Goal: Task Accomplishment & Management: Manage account settings

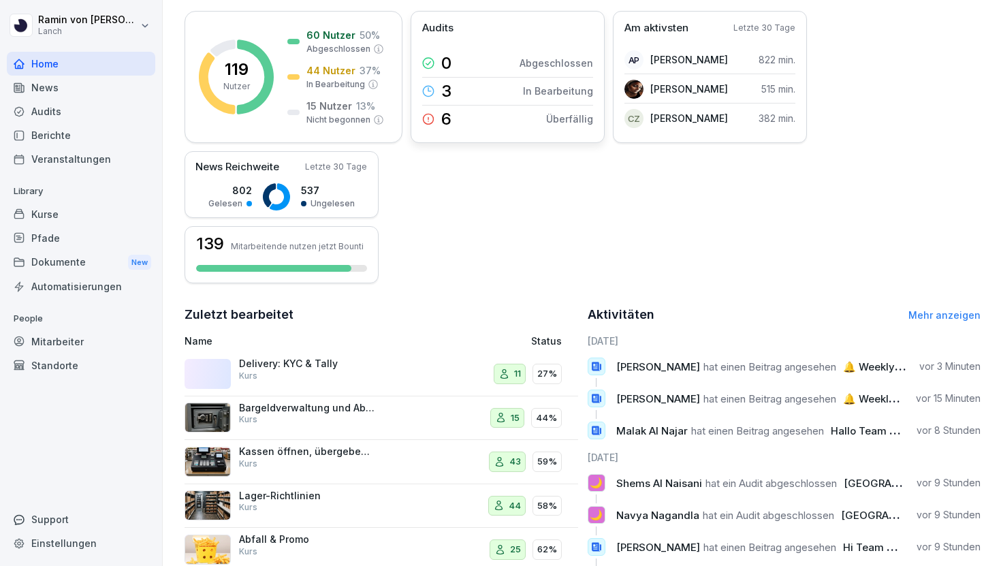
scroll to position [281, 0]
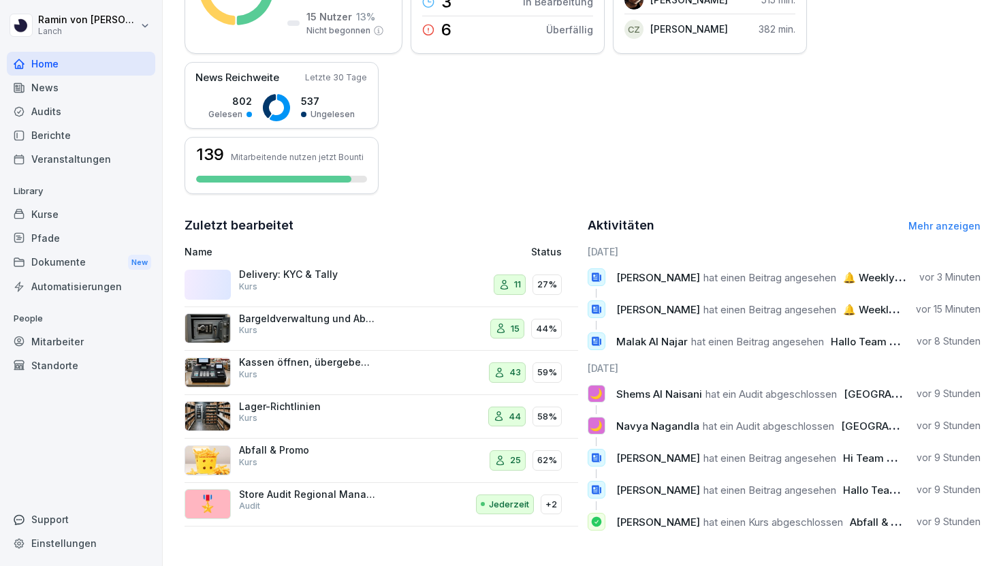
click at [378, 276] on div "Delivery: KYC & Tally Kurs" at bounding box center [305, 284] width 240 height 33
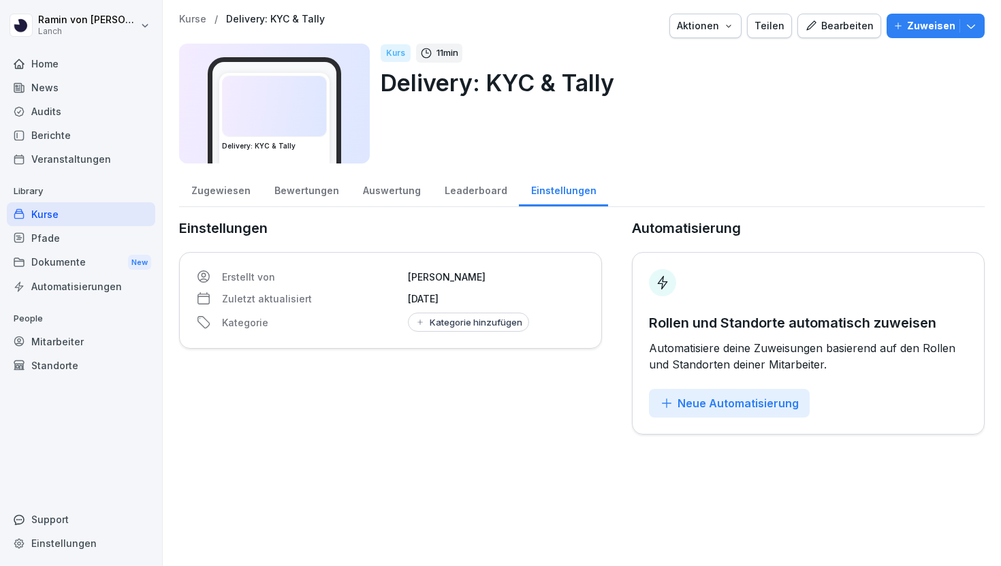
click at [225, 187] on div "Zugewiesen" at bounding box center [220, 189] width 83 height 35
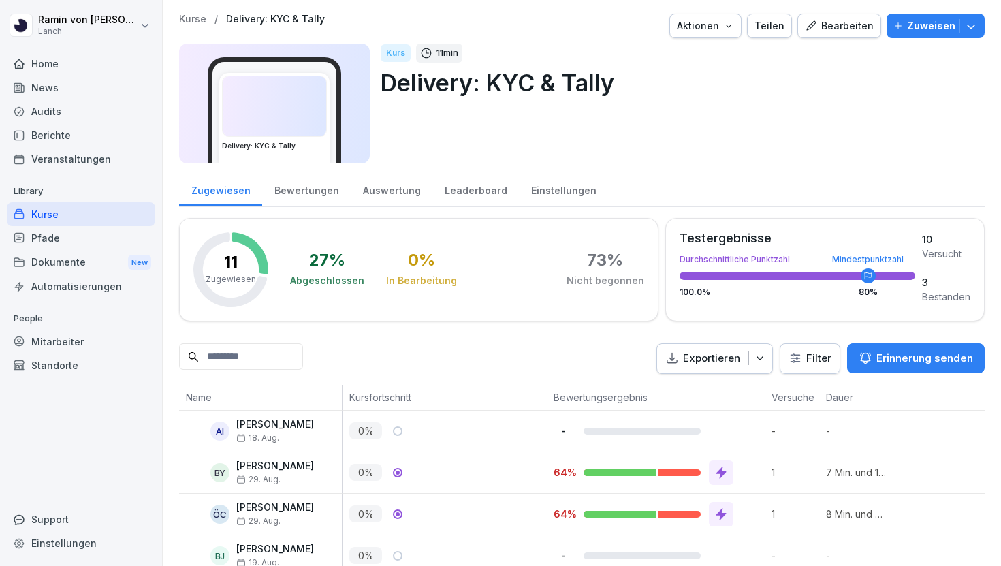
click at [832, 29] on div "Bearbeiten" at bounding box center [839, 25] width 69 height 15
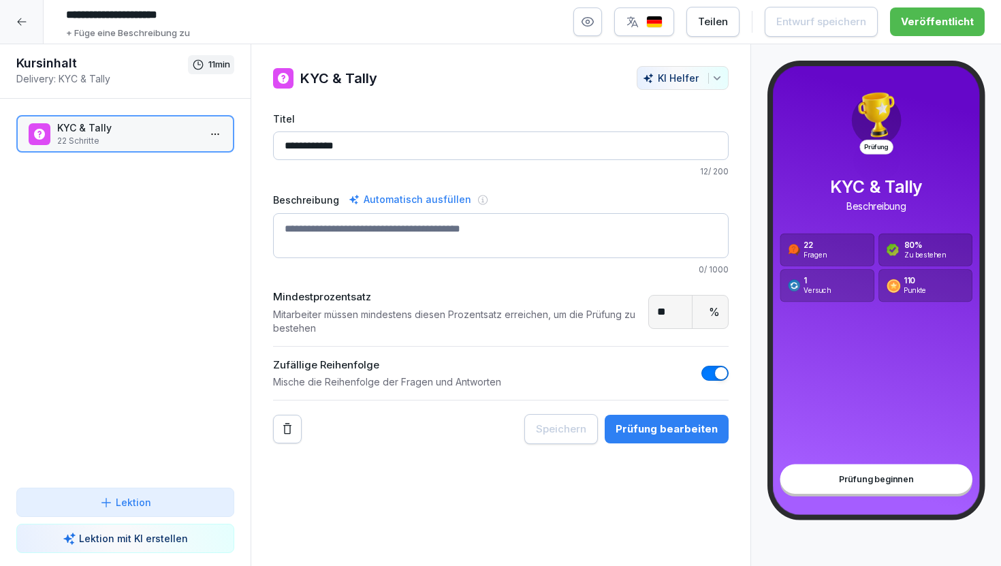
click at [146, 135] on p "22 Schritte" at bounding box center [128, 141] width 142 height 12
click at [142, 144] on p "22 Schritte" at bounding box center [128, 141] width 142 height 12
click at [655, 426] on div "Prüfung bearbeiten" at bounding box center [667, 429] width 102 height 15
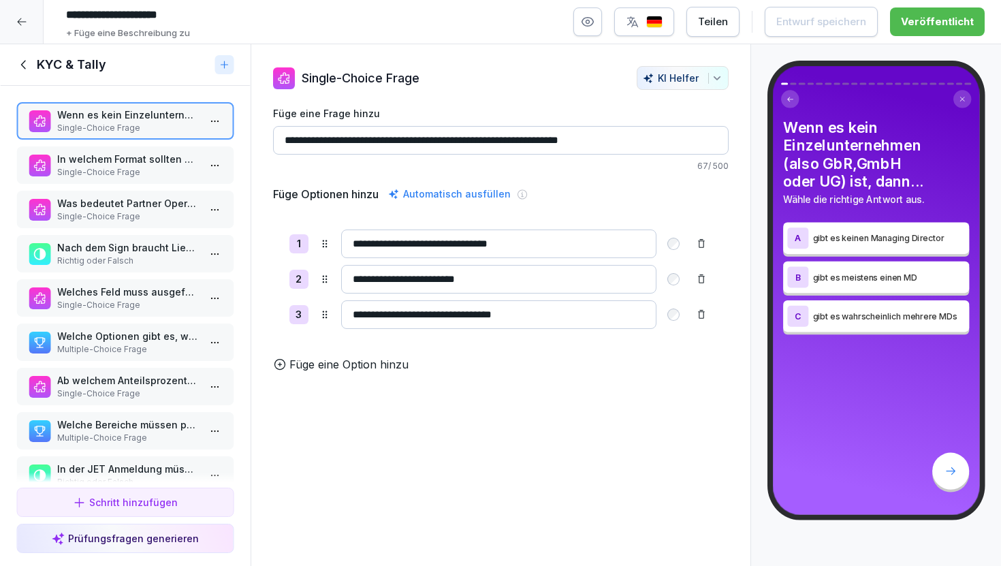
click at [145, 164] on p "In welchem Format sollten Öffnungszeiten eingetragen werden?" at bounding box center [128, 159] width 142 height 14
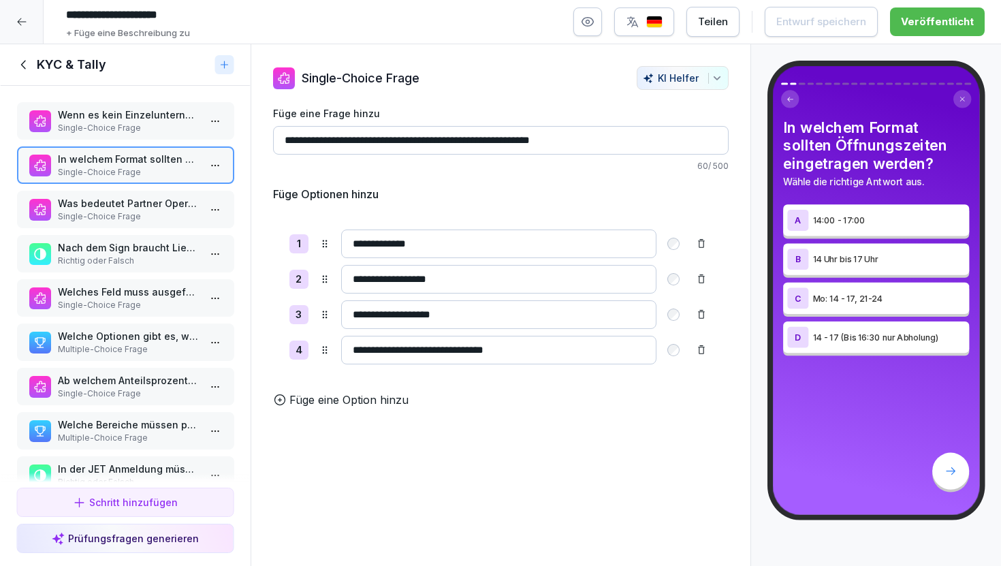
click at [136, 219] on p "Single-Choice Frage" at bounding box center [128, 217] width 142 height 12
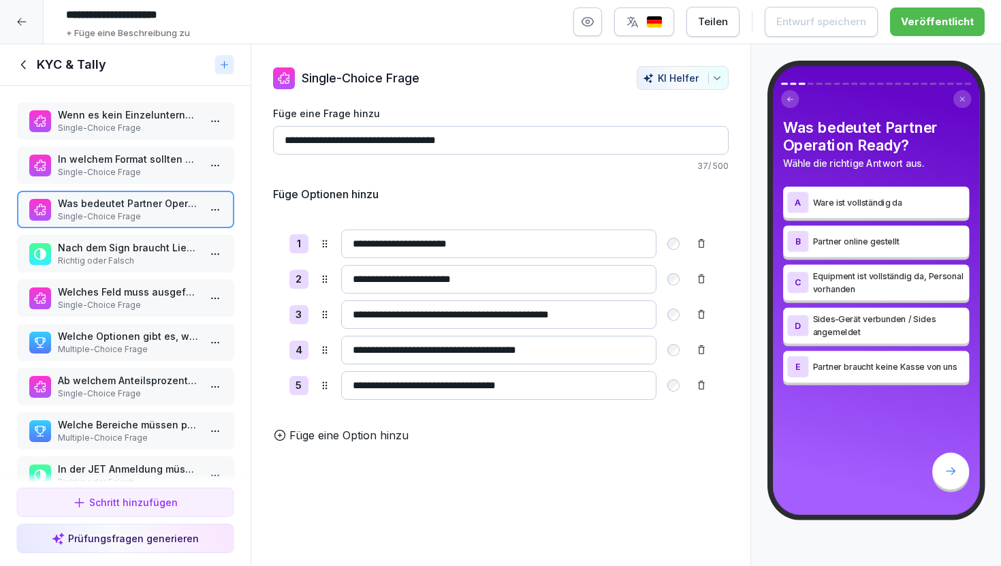
click at [138, 265] on p "Richtig oder Falsch" at bounding box center [128, 261] width 142 height 12
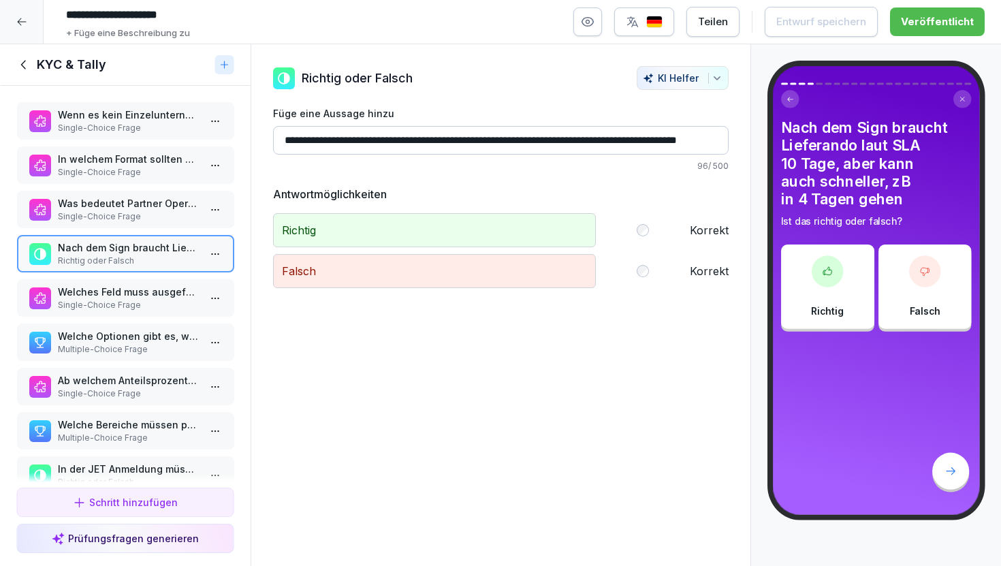
click at [137, 299] on p "Single-Choice Frage" at bounding box center [128, 305] width 142 height 12
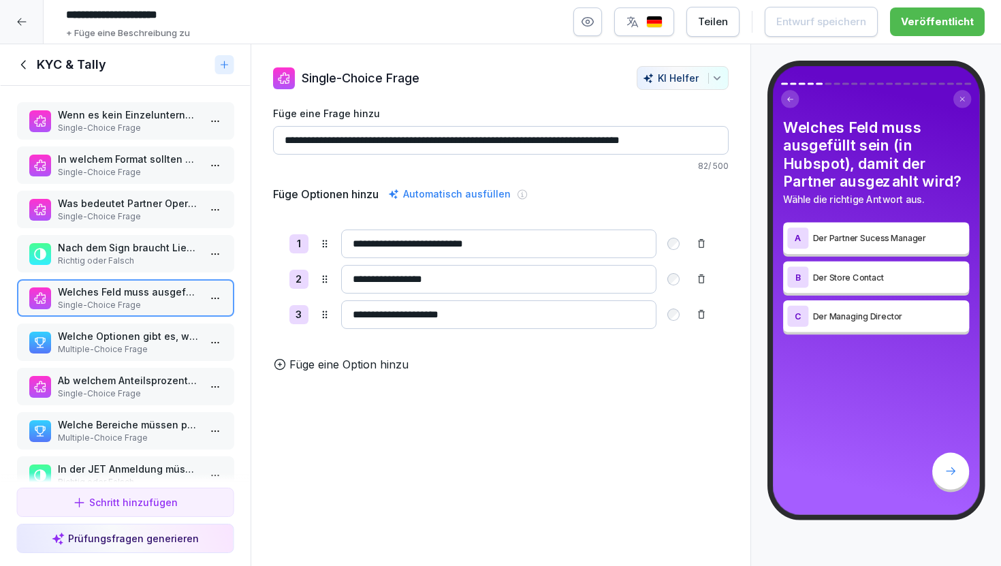
click at [133, 340] on p "Welche Optionen gibt es, wenn der Partner Equipment benötigt?" at bounding box center [128, 336] width 142 height 14
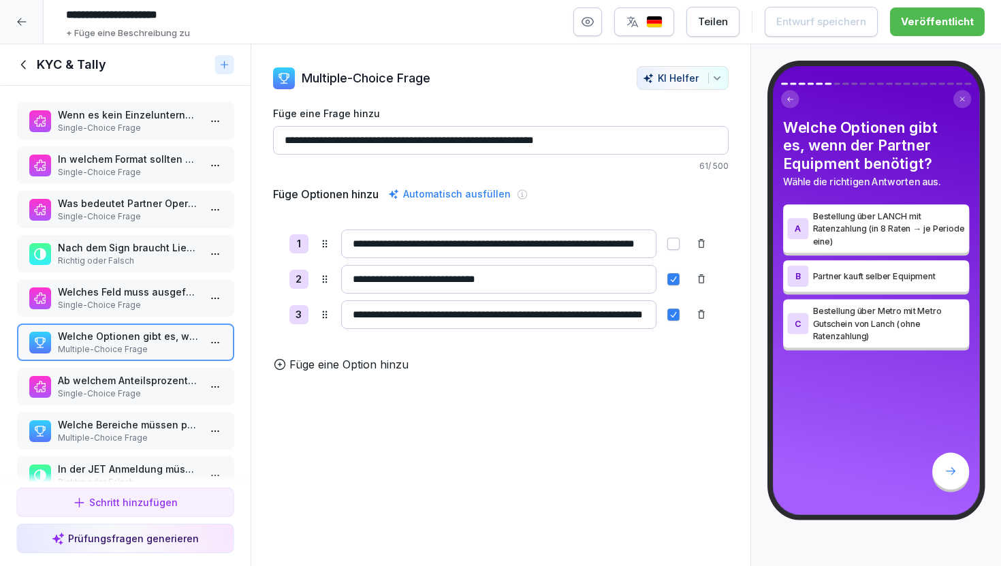
click at [129, 381] on p "Ab welchem Anteilsprozentsatz ist ein UBO erforderlich?" at bounding box center [128, 380] width 142 height 14
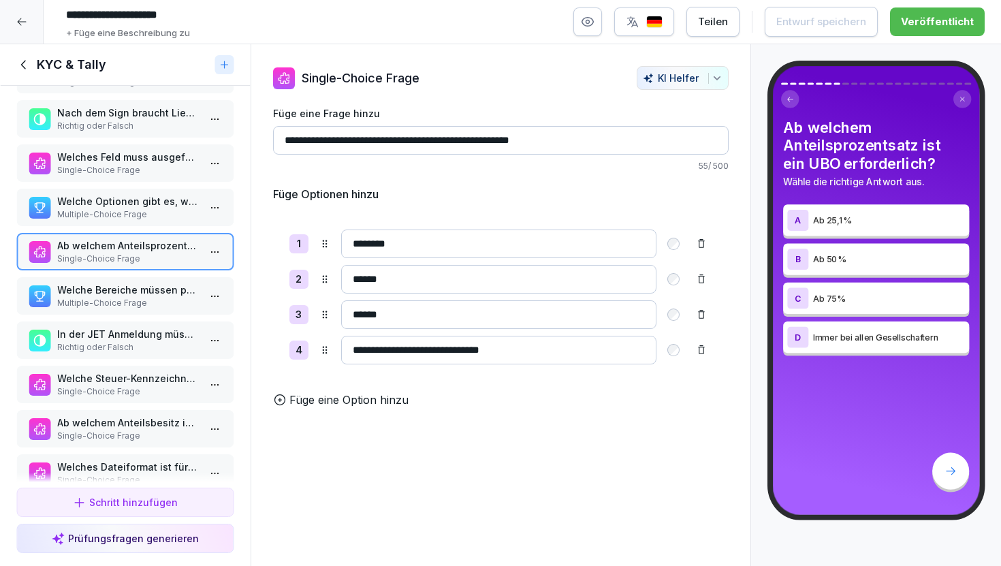
scroll to position [136, 0]
click at [138, 302] on p "Multiple-Choice Frage" at bounding box center [128, 302] width 142 height 12
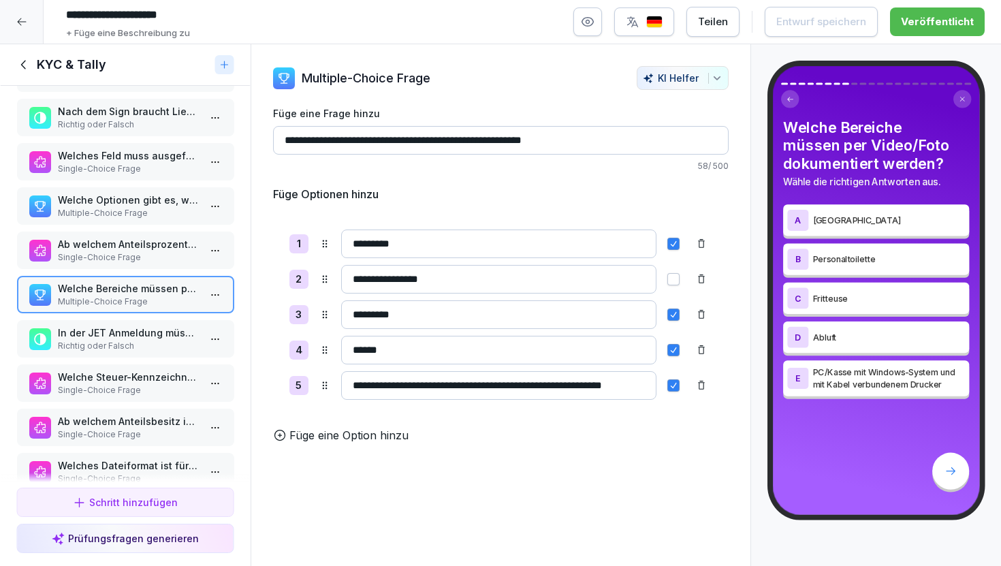
click at [134, 341] on p "Richtig oder Falsch" at bounding box center [128, 346] width 142 height 12
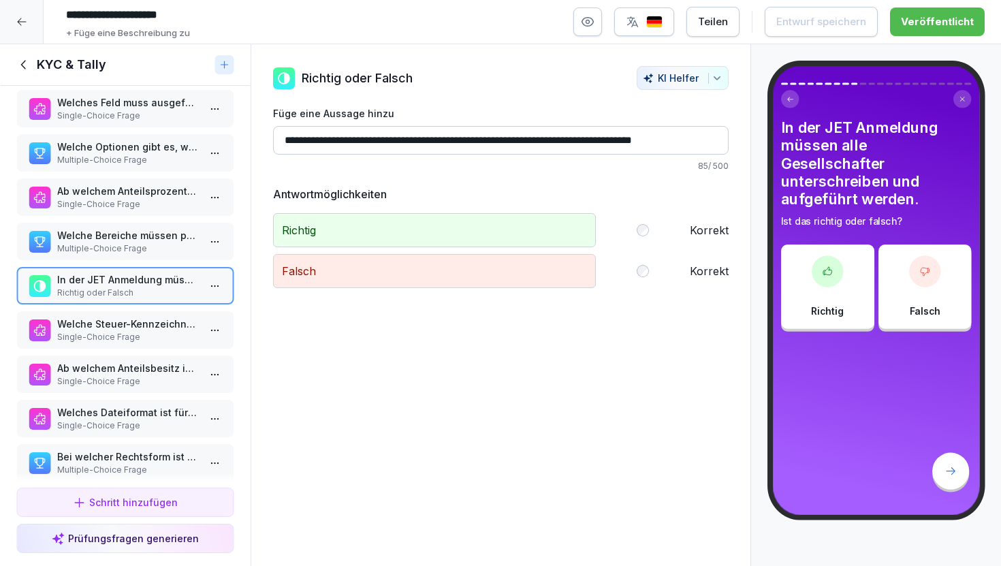
scroll to position [200, 0]
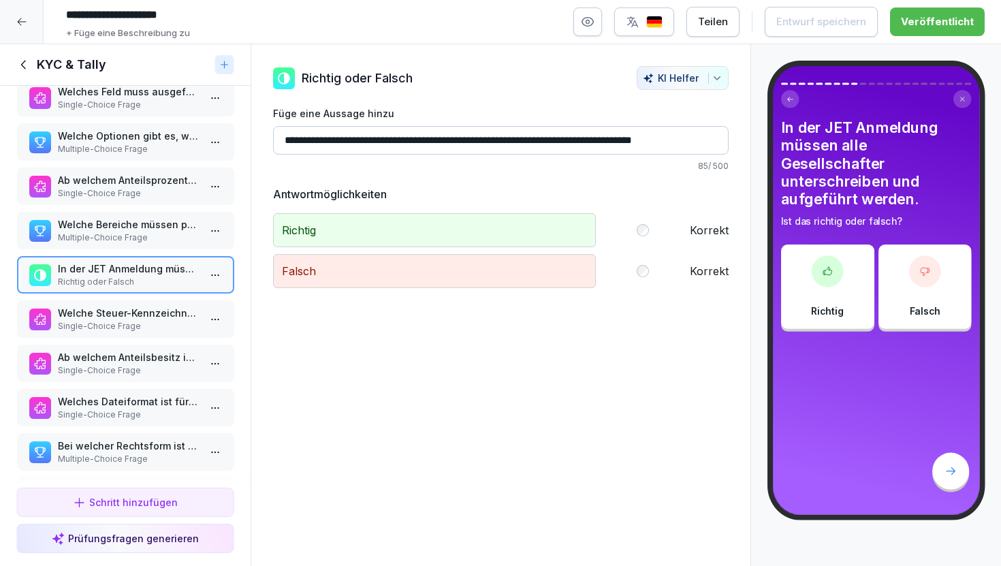
click at [134, 317] on p "Welche Steuer-Kennzeichnung in [GEOGRAPHIC_DATA] ist erforderlich für uns als L…" at bounding box center [128, 313] width 142 height 14
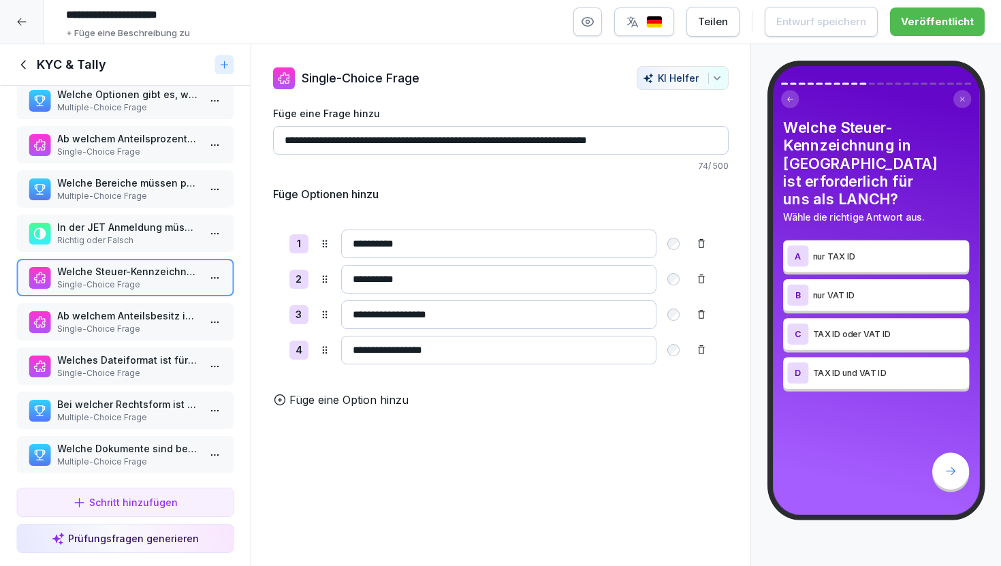
scroll to position [247, 0]
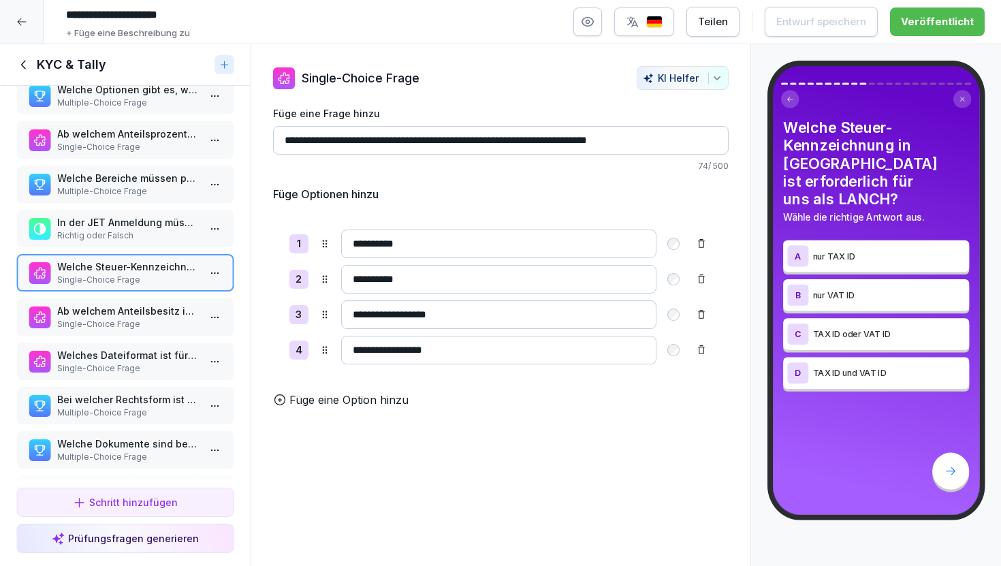
click at [145, 315] on p "Ab welchem Anteilsbesitz ist bei UBO-Nachweisen eine Unterschrift erforderlich?" at bounding box center [128, 311] width 142 height 14
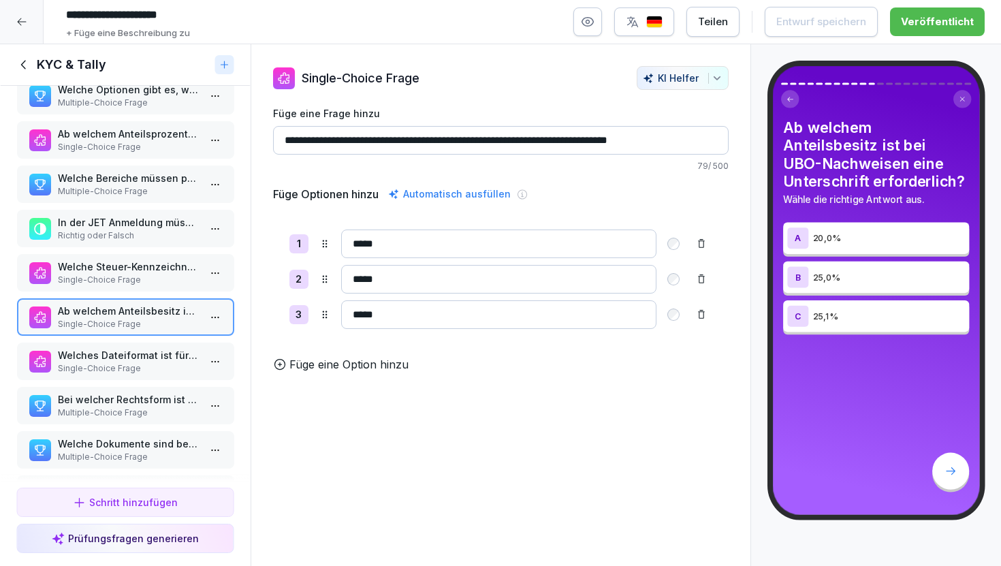
click at [142, 361] on p "Welches Dateiformat ist für KYC-Dokumente zwingend erforderlich laut JET?" at bounding box center [128, 355] width 142 height 14
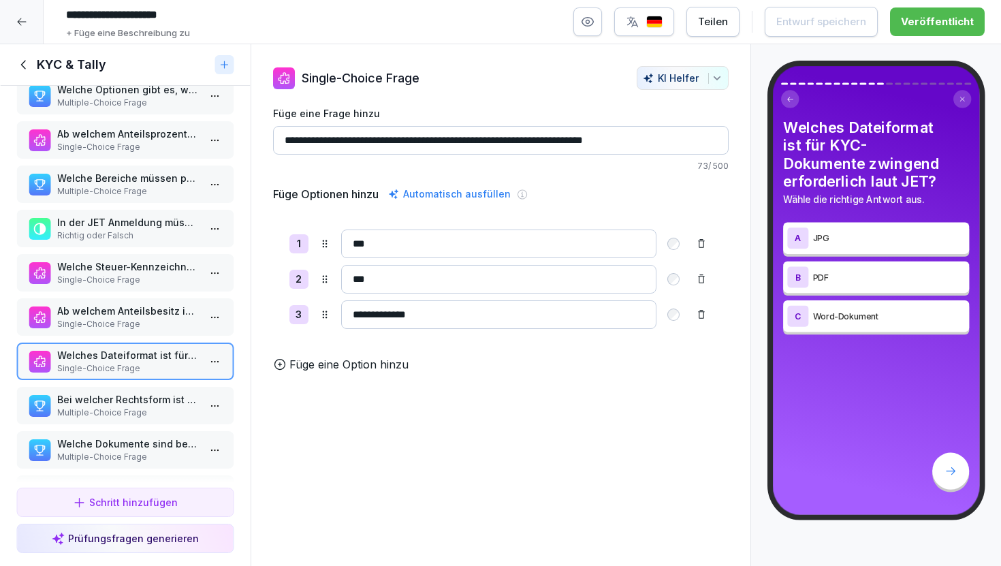
click at [160, 407] on p "Multiple-Choice Frage" at bounding box center [128, 413] width 142 height 12
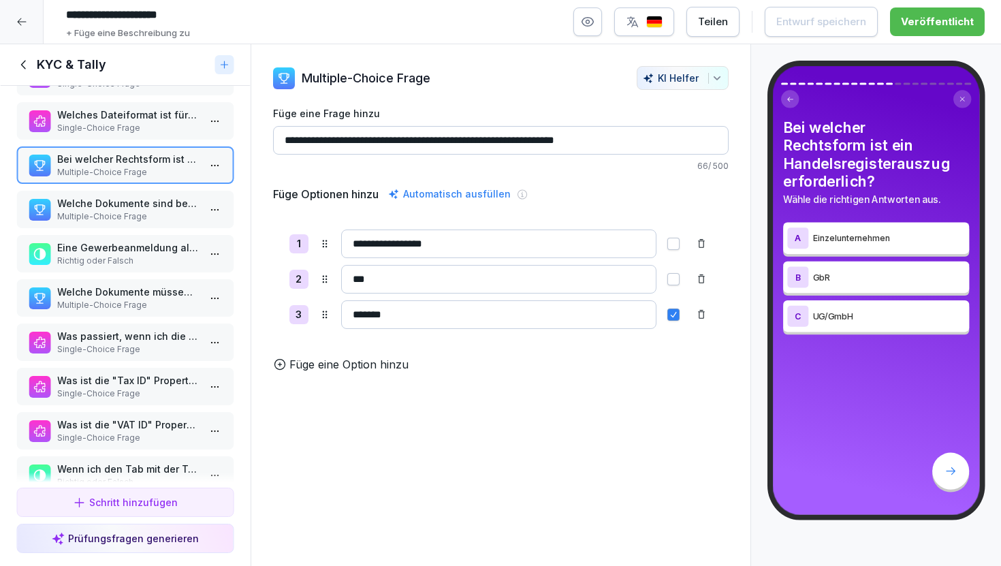
scroll to position [490, 0]
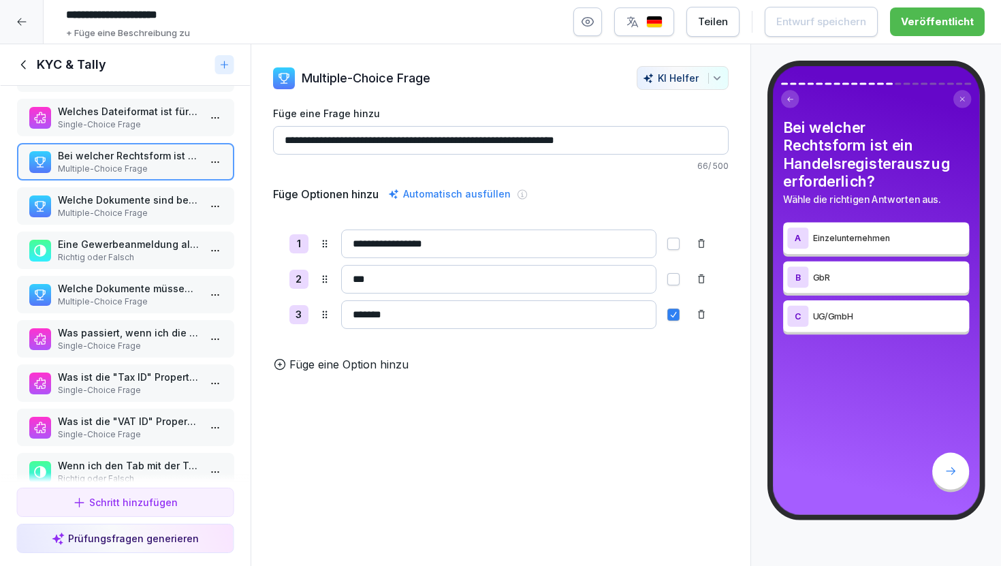
click at [155, 220] on div "Welche Dokumente sind bei einem deutschen Einzelunternehmen zwingend erforderli…" at bounding box center [125, 205] width 218 height 37
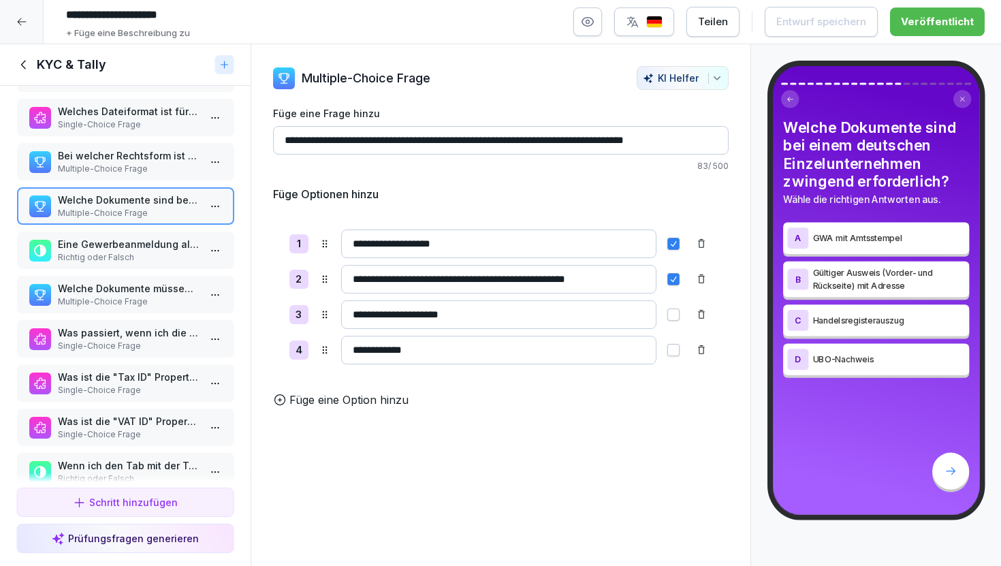
click at [156, 245] on p "Eine Gewerbeanmeldung als Adressnachweis darf maximal 3 Jahre alt sein (laut JE…" at bounding box center [128, 244] width 142 height 14
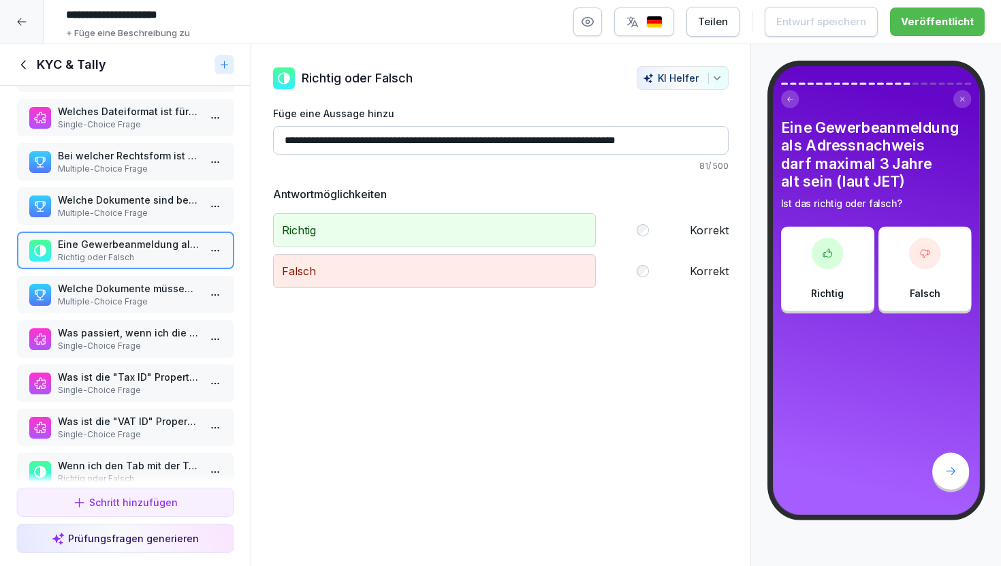
click at [157, 302] on p "Multiple-Choice Frage" at bounding box center [128, 302] width 142 height 12
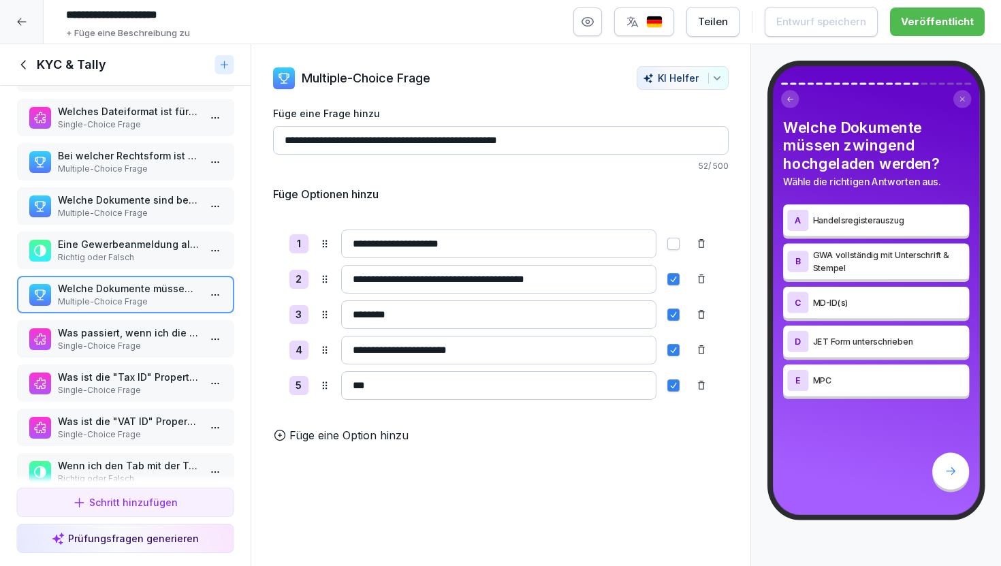
click at [146, 344] on p "Single-Choice Frage" at bounding box center [128, 346] width 142 height 12
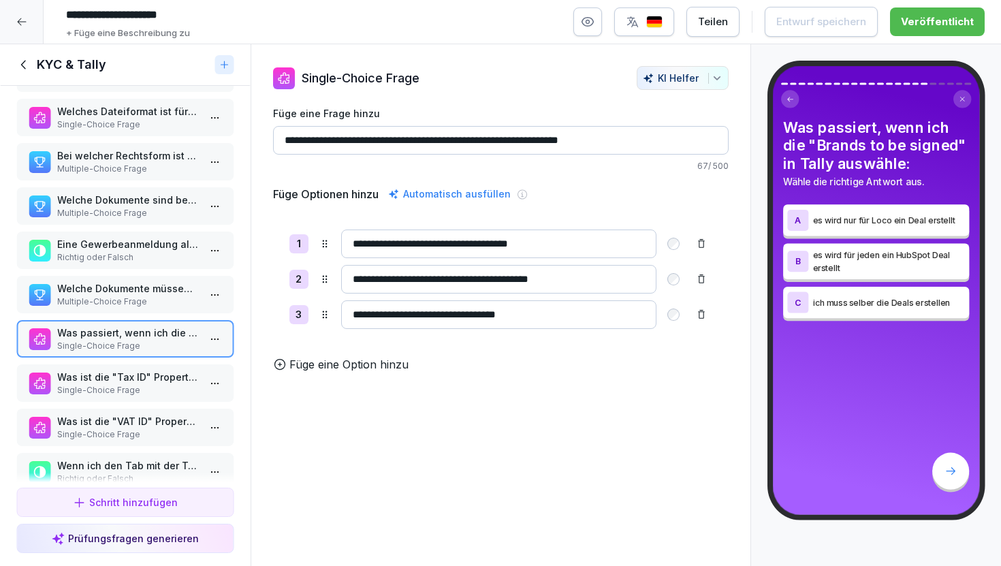
click at [149, 388] on p "Single-Choice Frage" at bounding box center [128, 390] width 142 height 12
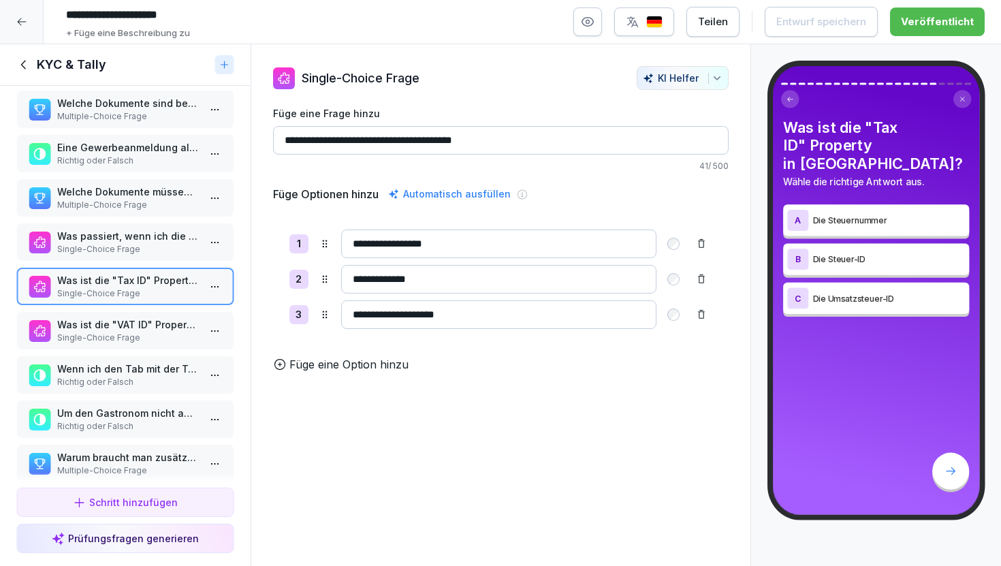
scroll to position [589, 0]
click at [141, 332] on p "Single-Choice Frage" at bounding box center [128, 336] width 142 height 12
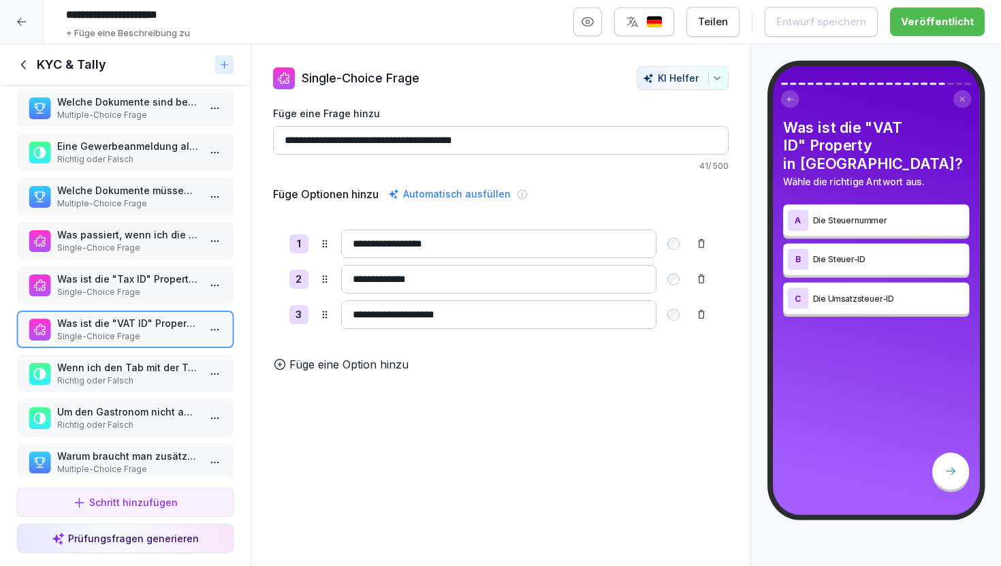
click at [144, 373] on p "Wenn ich den Tab mit der Tally schließe ist alles gelöscht." at bounding box center [128, 367] width 142 height 14
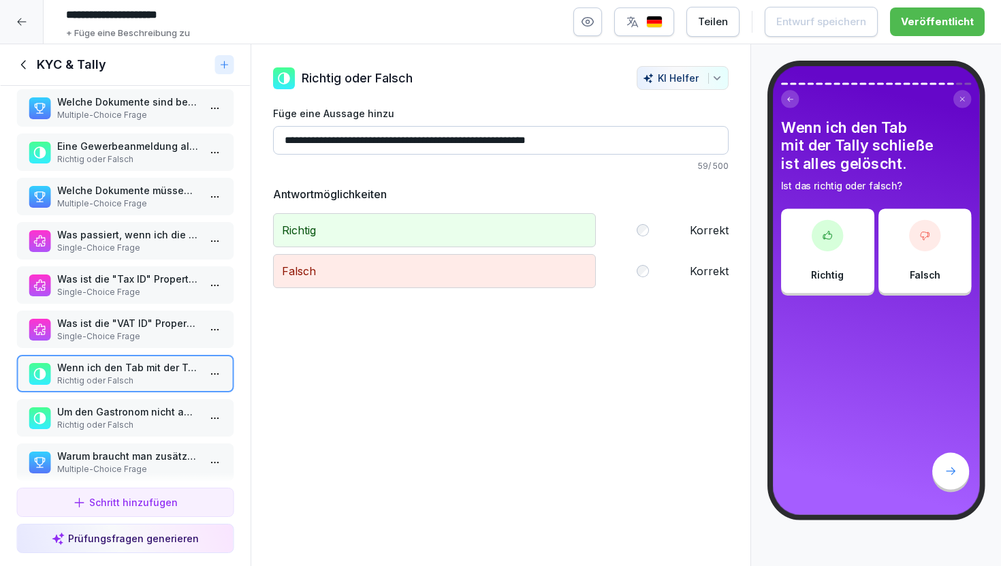
click at [136, 407] on p "Um den Gastronom nicht abzuschrecken, sage ich ihm noch nicht wie viel TK, Frit…" at bounding box center [128, 412] width 142 height 14
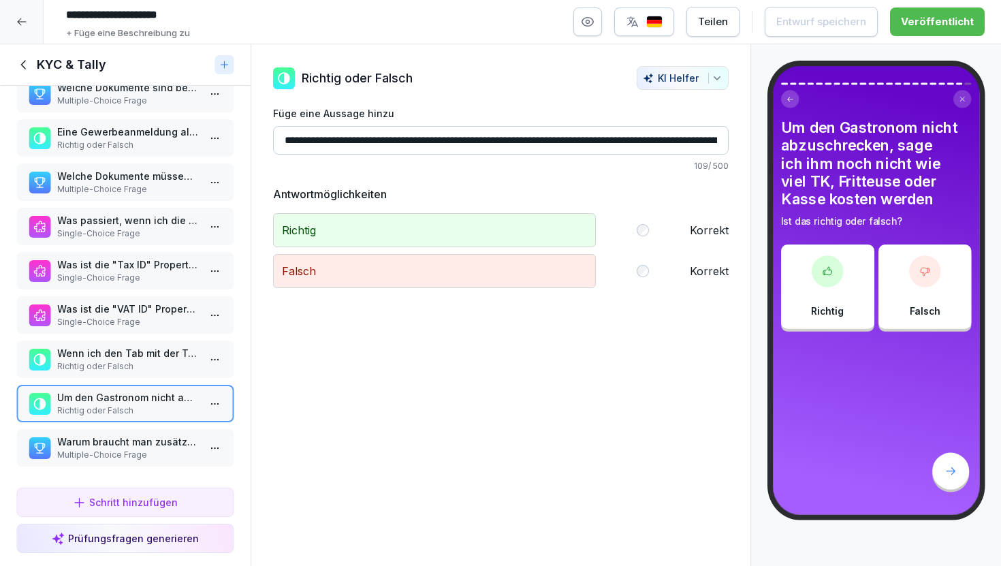
scroll to position [604, 0]
click at [146, 441] on p "Warum braucht man zusätzlich zu der Store number auch die Handynummer?" at bounding box center [128, 441] width 142 height 14
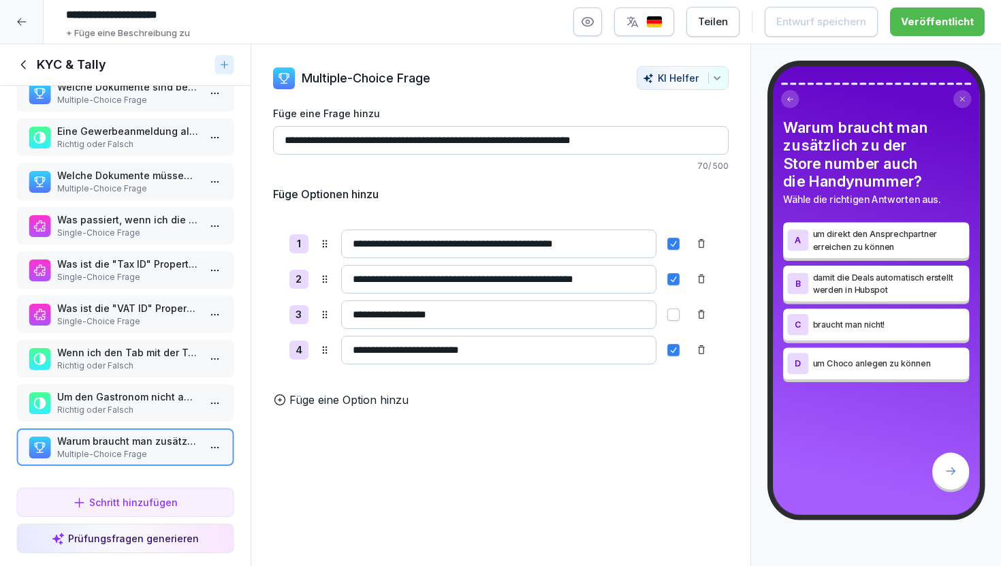
click at [23, 20] on icon at bounding box center [21, 21] width 11 height 11
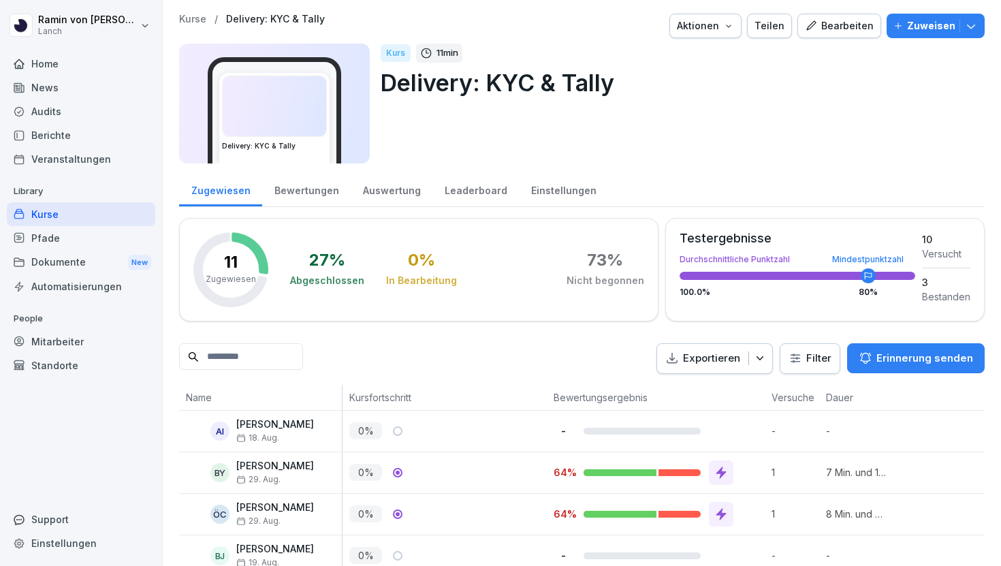
click at [302, 186] on div "Bewertungen" at bounding box center [306, 189] width 89 height 35
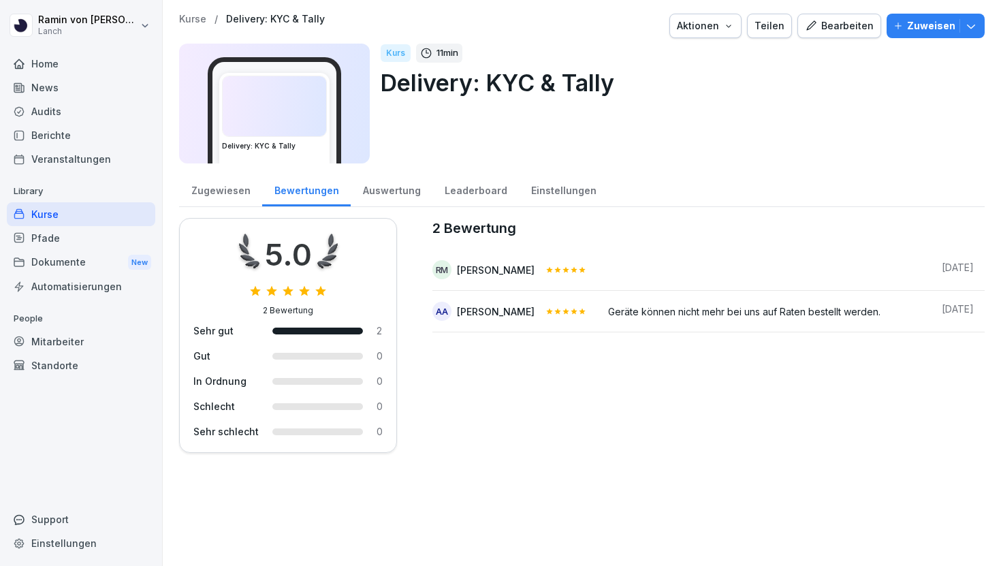
click at [397, 191] on div "Auswertung" at bounding box center [392, 189] width 82 height 35
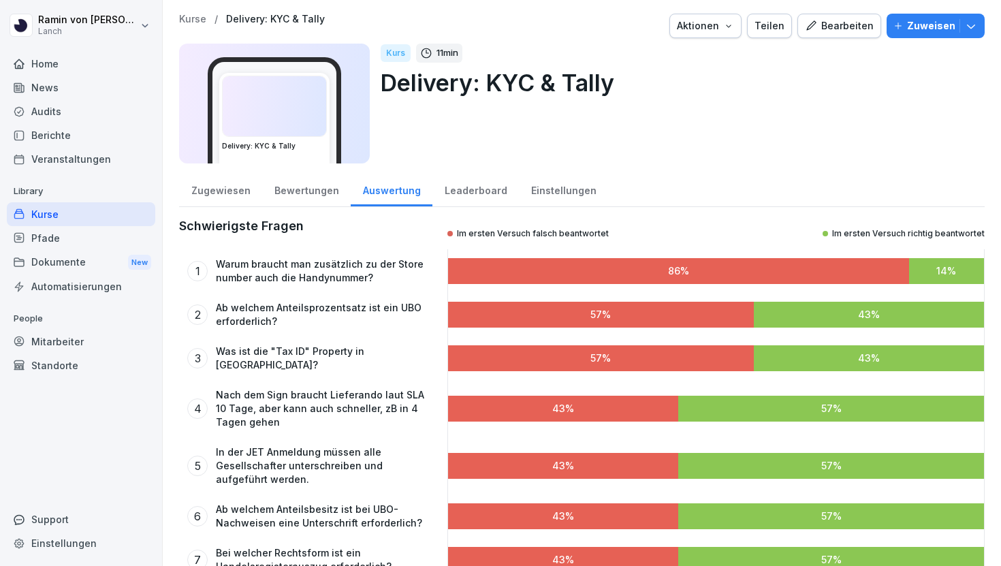
click at [219, 195] on div "Zugewiesen" at bounding box center [220, 189] width 83 height 35
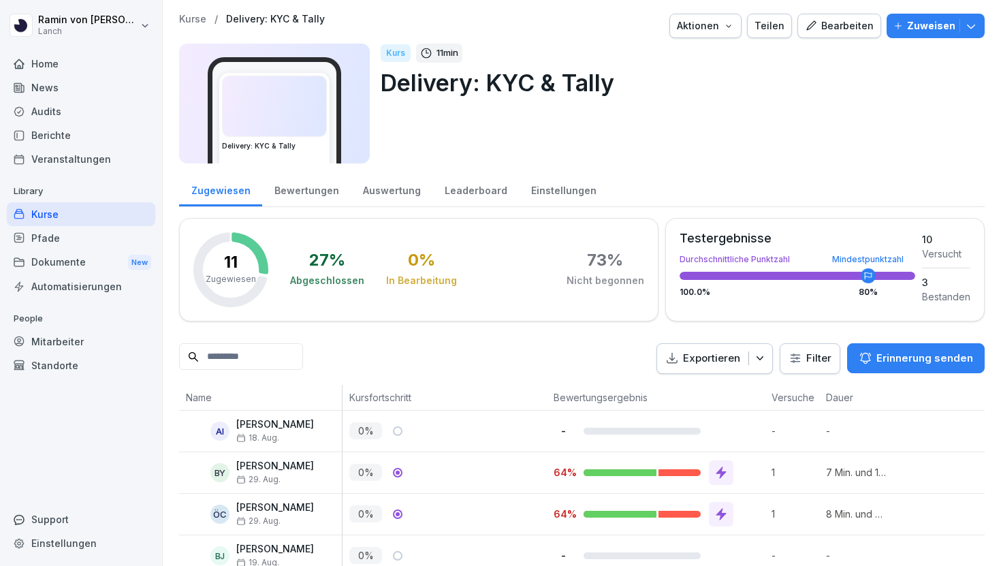
click at [921, 33] on button "Zuweisen" at bounding box center [936, 26] width 98 height 25
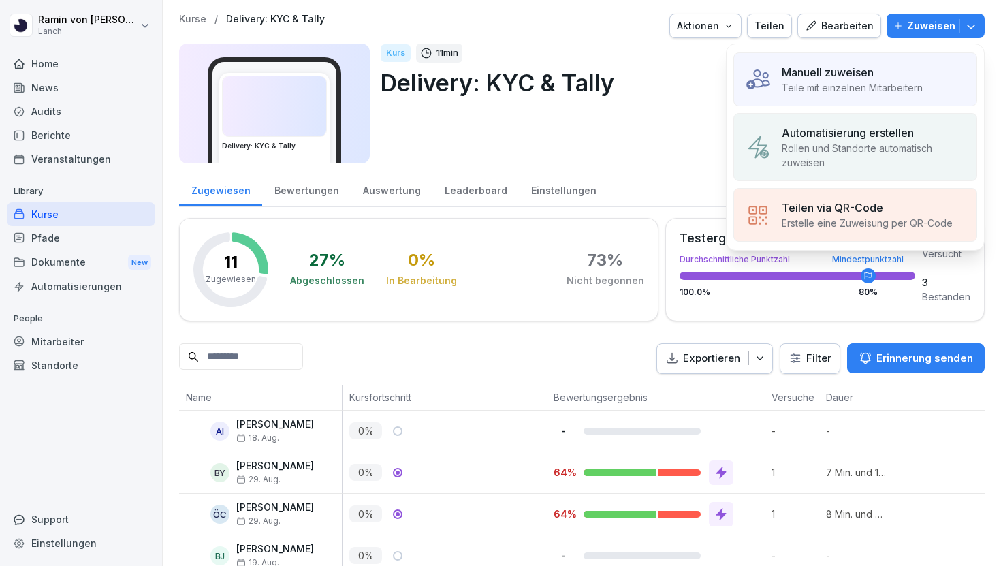
click at [85, 213] on div "Kurse" at bounding box center [81, 214] width 149 height 24
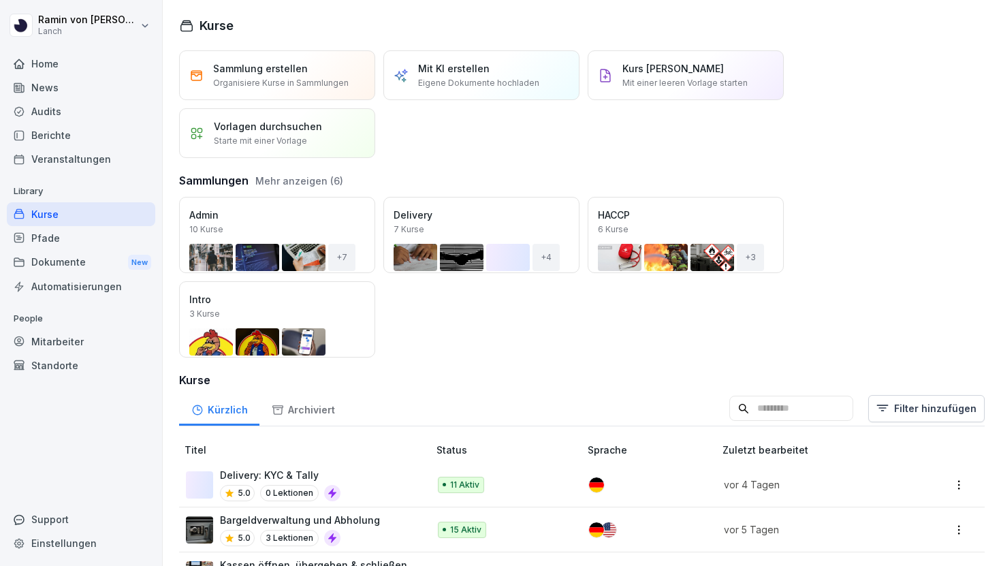
click at [75, 354] on div "Standorte" at bounding box center [81, 366] width 149 height 24
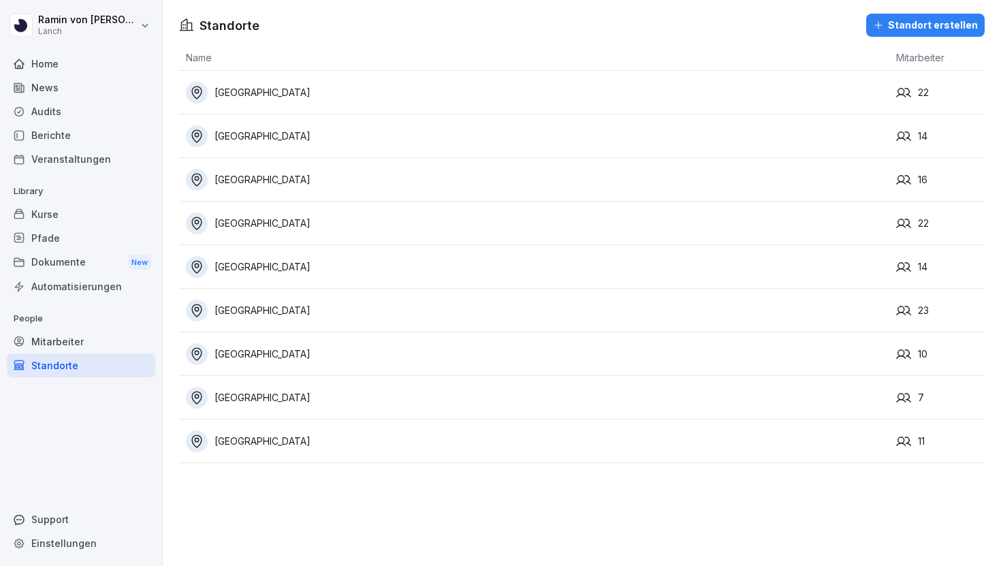
click at [76, 334] on div "Mitarbeiter" at bounding box center [81, 342] width 149 height 24
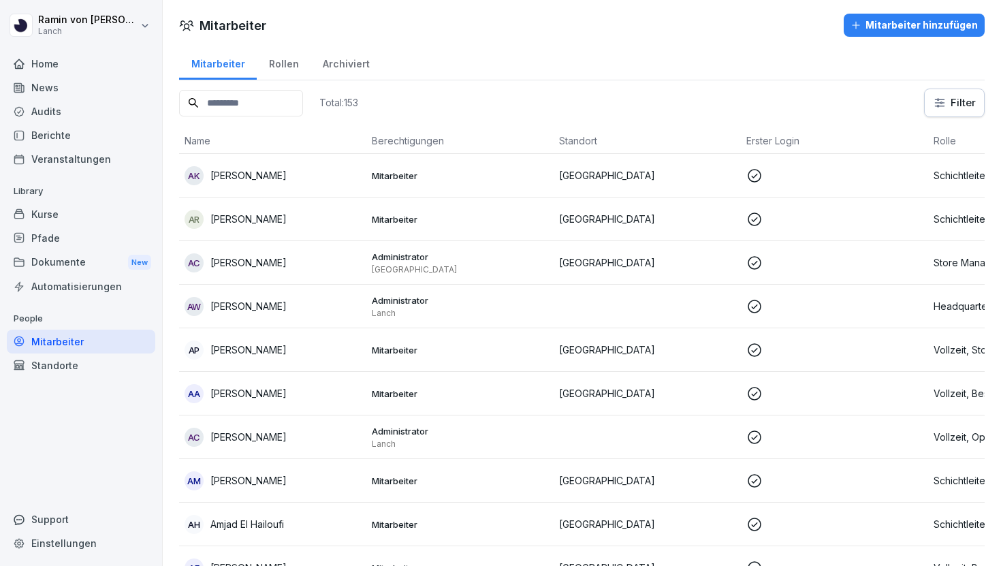
click at [886, 31] on div "Mitarbeiter hinzufügen" at bounding box center [914, 25] width 127 height 15
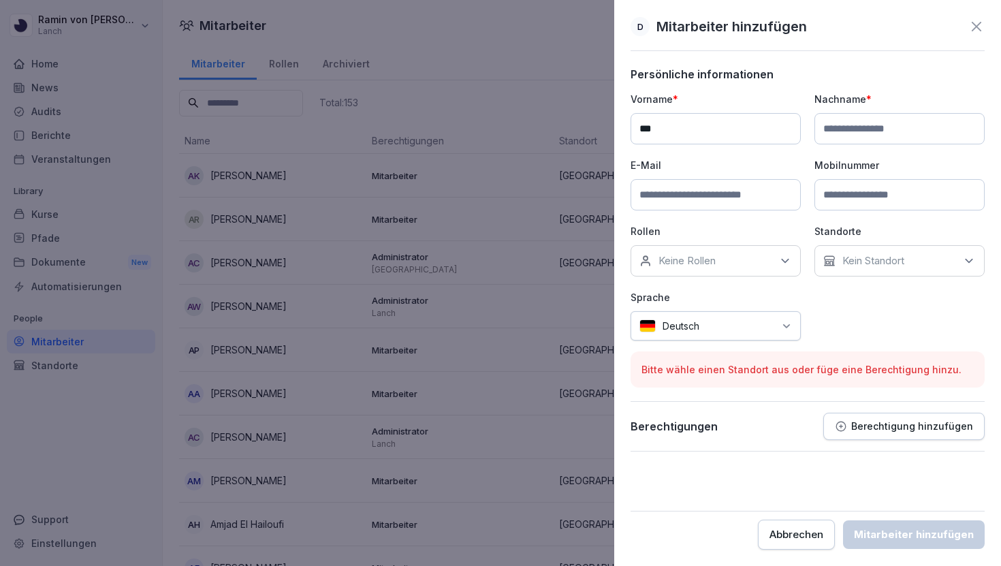
type input "***"
click at [854, 128] on input at bounding box center [900, 128] width 170 height 31
paste input "**********"
type input "**********"
click at [711, 199] on input at bounding box center [716, 194] width 170 height 31
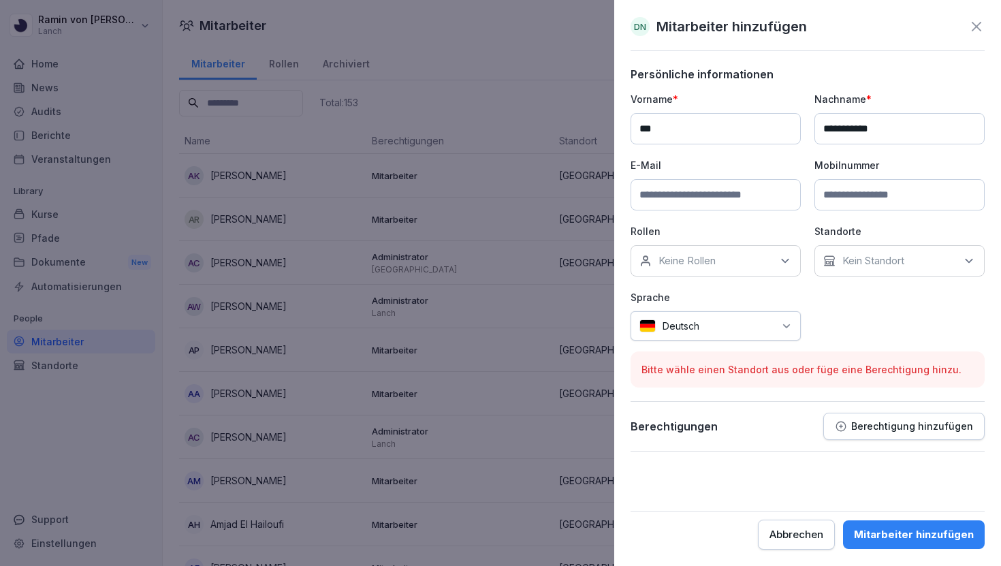
paste input "**********"
type input "**********"
drag, startPoint x: 892, startPoint y: 529, endPoint x: 929, endPoint y: 303, distance: 229.0
click at [929, 303] on form "**********" at bounding box center [808, 308] width 354 height 482
click at [728, 262] on div "Keine Rollen" at bounding box center [716, 260] width 170 height 31
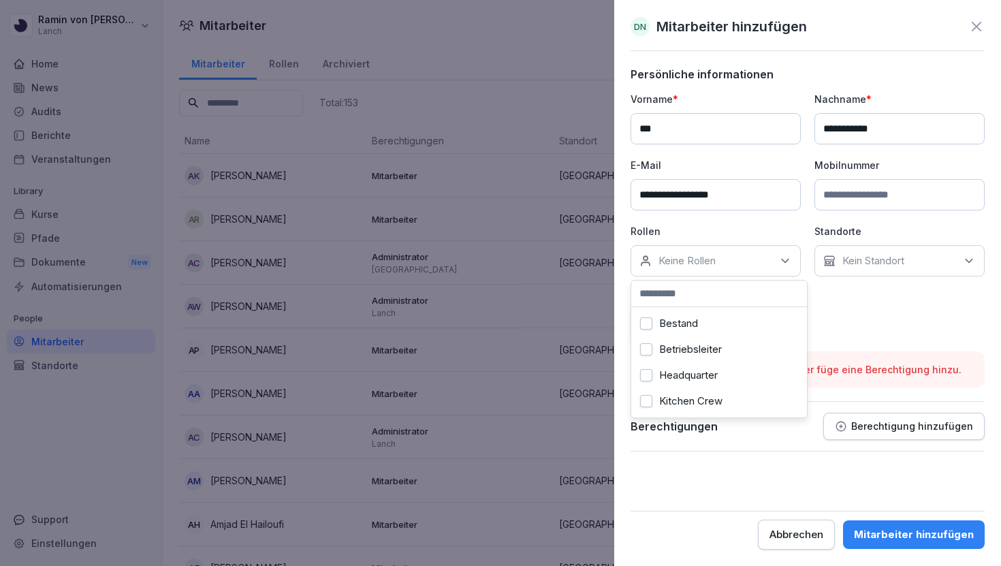
click at [717, 369] on div "Headquarter" at bounding box center [719, 375] width 169 height 26
click at [865, 265] on p "Kein Standort" at bounding box center [874, 261] width 62 height 14
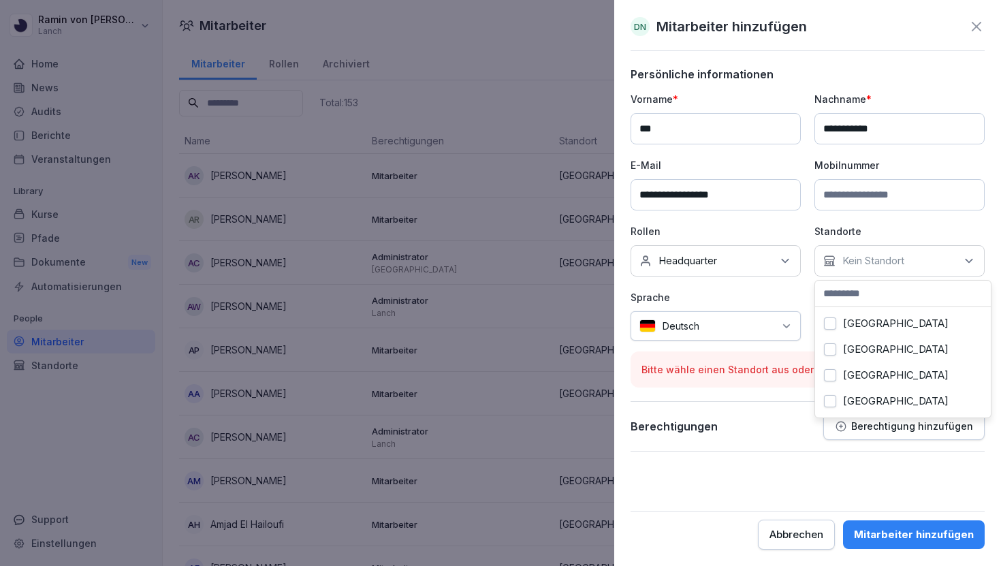
click at [865, 328] on label "[GEOGRAPHIC_DATA]" at bounding box center [896, 323] width 106 height 12
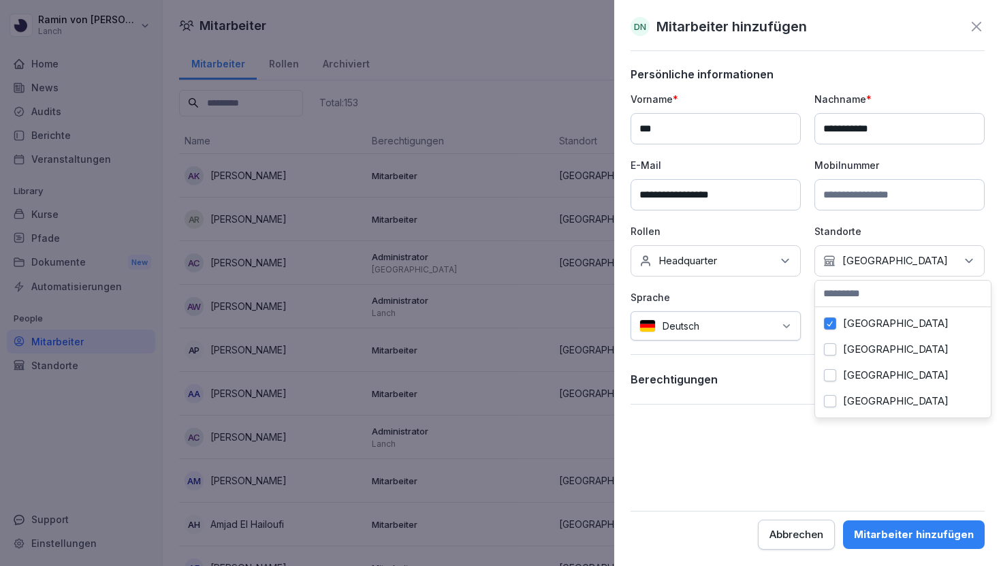
click at [851, 516] on div "Abbrechen Mitarbeiter hinzufügen" at bounding box center [808, 530] width 354 height 39
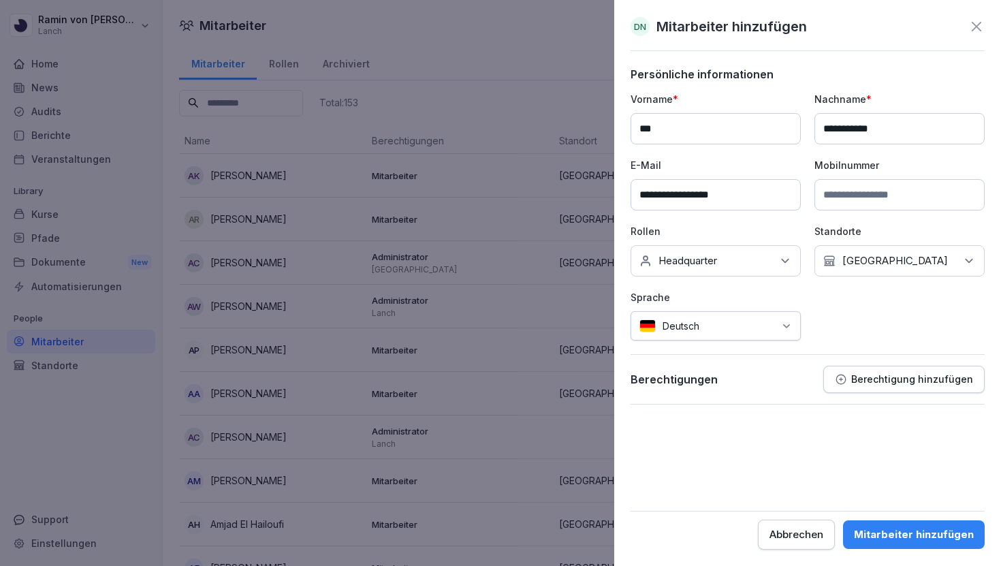
click at [877, 526] on button "Mitarbeiter hinzufügen" at bounding box center [914, 534] width 142 height 29
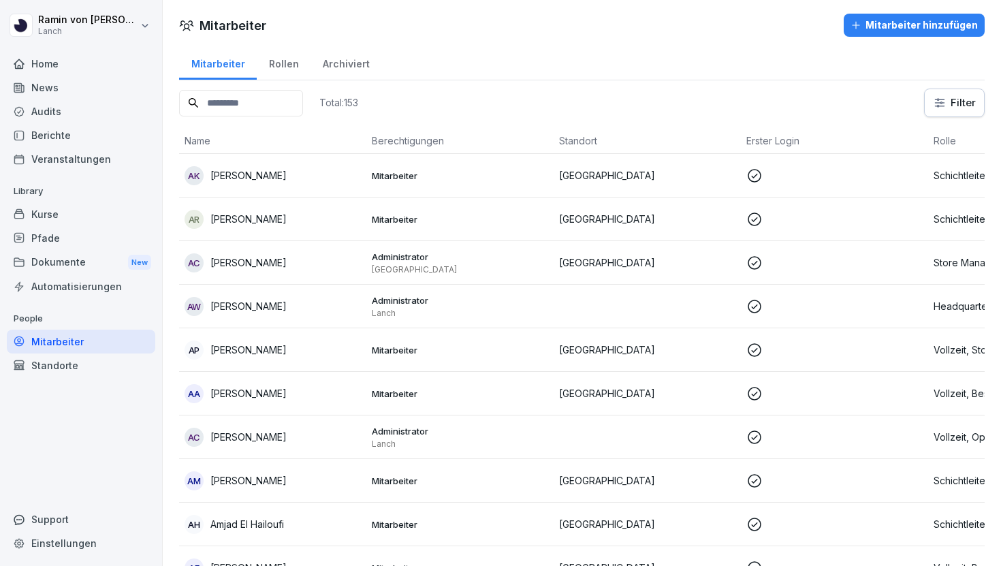
click at [53, 218] on div "Kurse" at bounding box center [81, 214] width 149 height 24
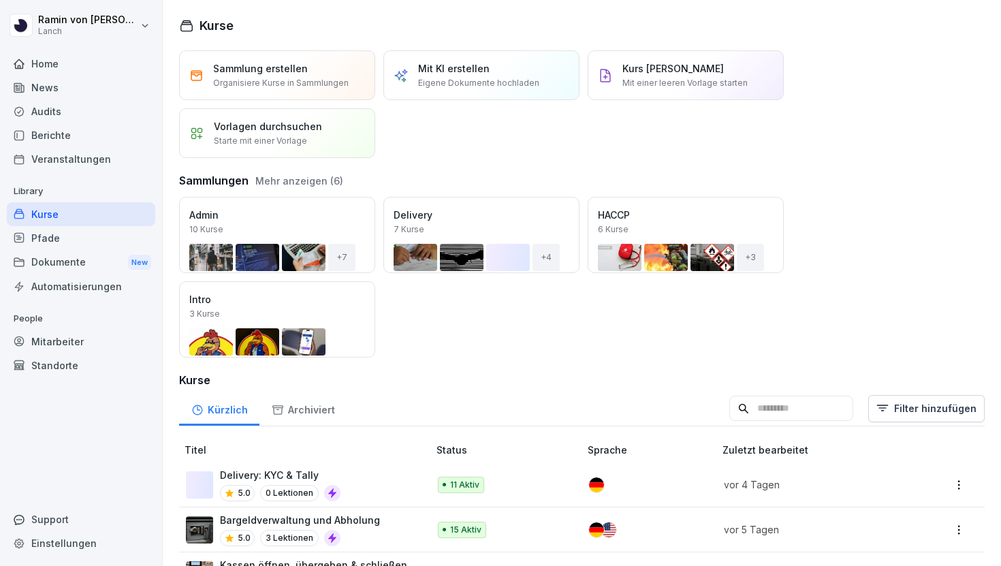
click at [340, 470] on div "Delivery: KYC & Tally 5.0 0 Lektionen" at bounding box center [300, 484] width 229 height 33
